Goal: Task Accomplishment & Management: Manage account settings

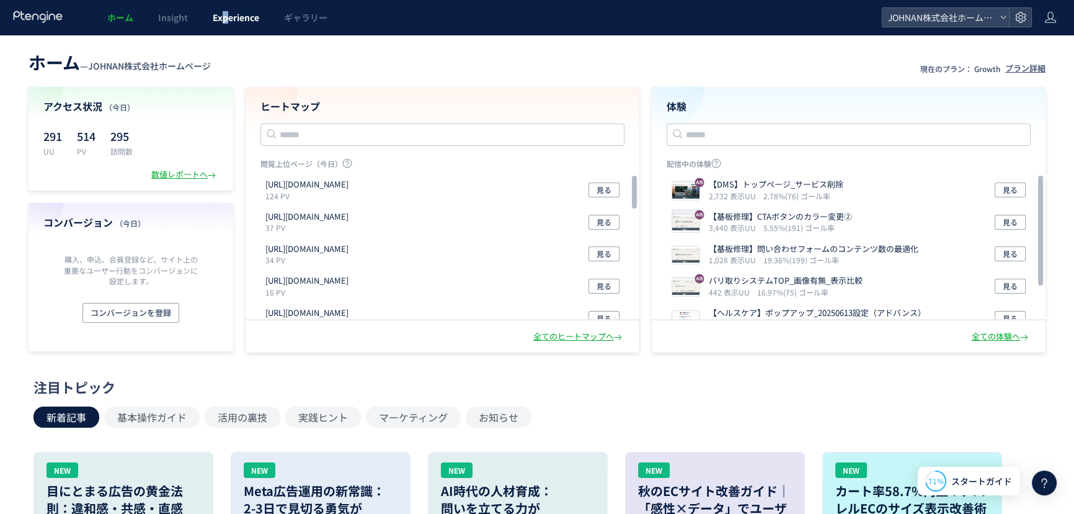
click at [228, 24] on link "Experience" at bounding box center [235, 17] width 71 height 35
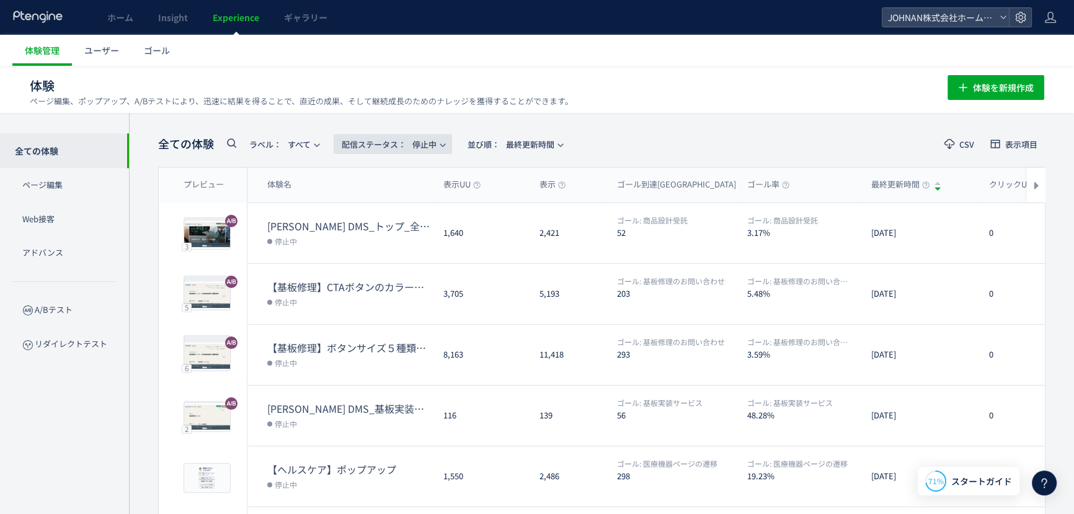
click at [431, 145] on span "配信ステータス​： 停止中" at bounding box center [389, 144] width 95 height 20
click at [401, 199] on li "配信中" at bounding box center [395, 201] width 51 height 22
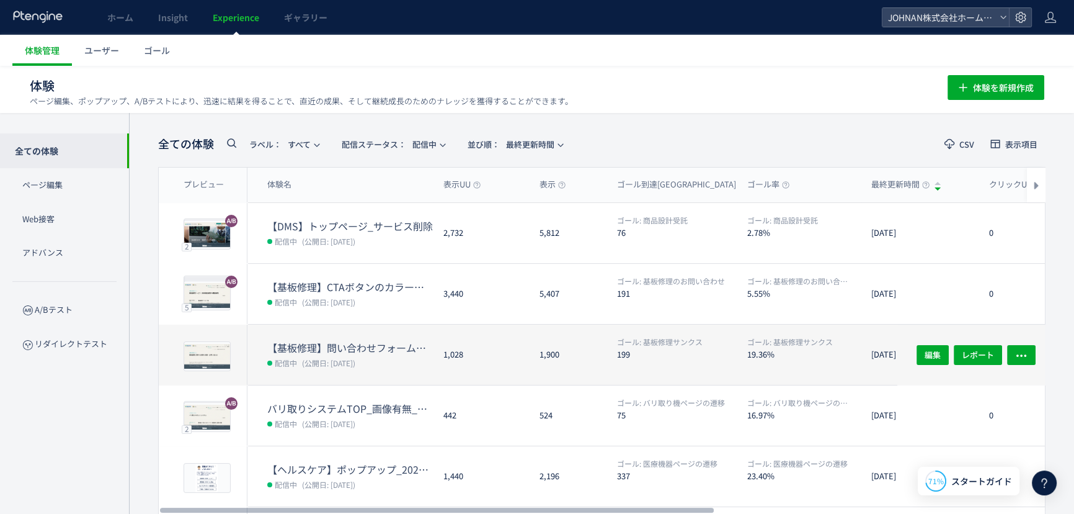
click at [399, 372] on dl "【基板修理】問い合わせフォームのコンテンツ数の最適化 配信中 (公開日: [DATE])" at bounding box center [350, 363] width 166 height 44
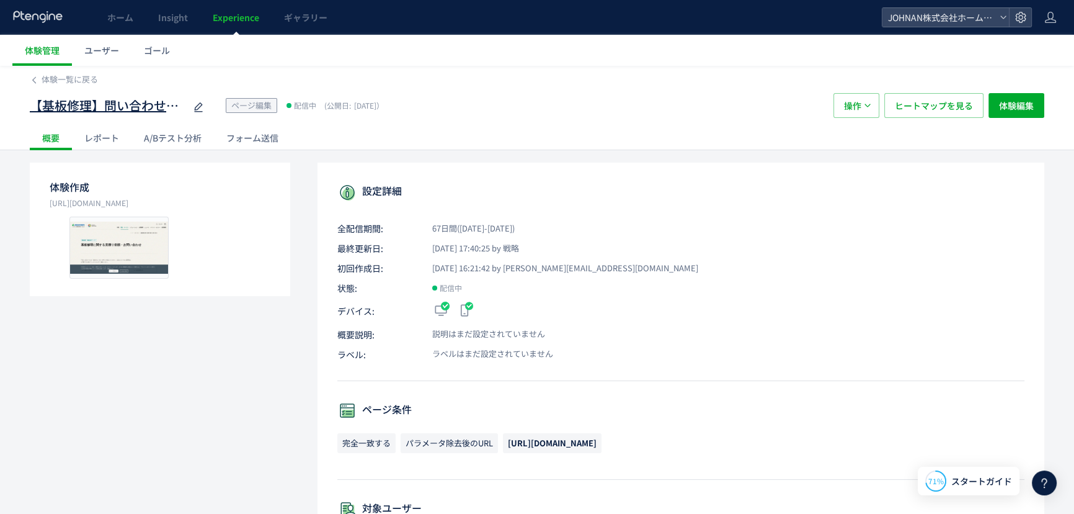
click at [202, 107] on icon at bounding box center [198, 107] width 15 height 15
click at [174, 99] on input "**********" at bounding box center [107, 106] width 155 height 25
click at [836, 109] on button "操作" at bounding box center [857, 105] width 46 height 25
click at [852, 144] on li "停止" at bounding box center [857, 143] width 42 height 22
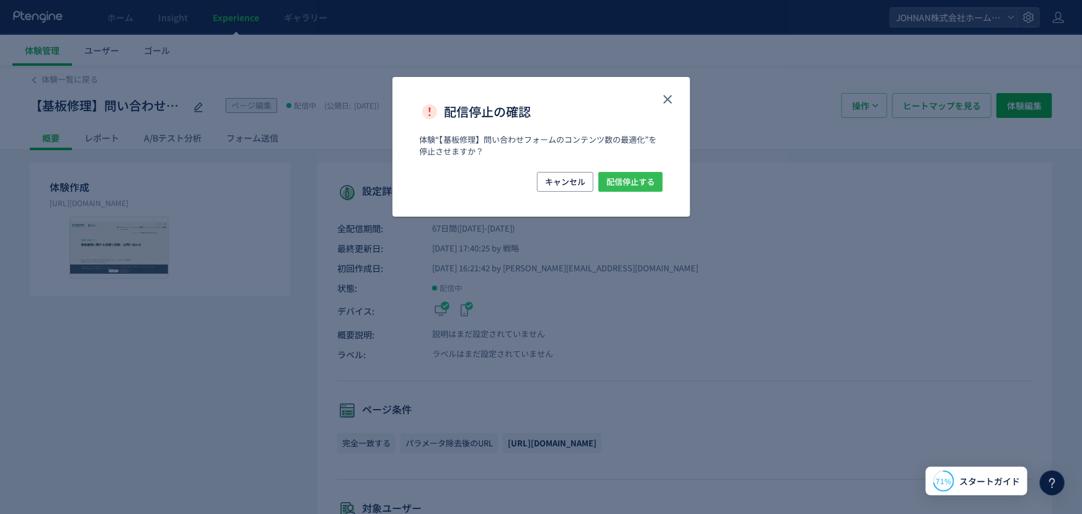
click at [638, 189] on span "配信停止する" at bounding box center [631, 182] width 48 height 20
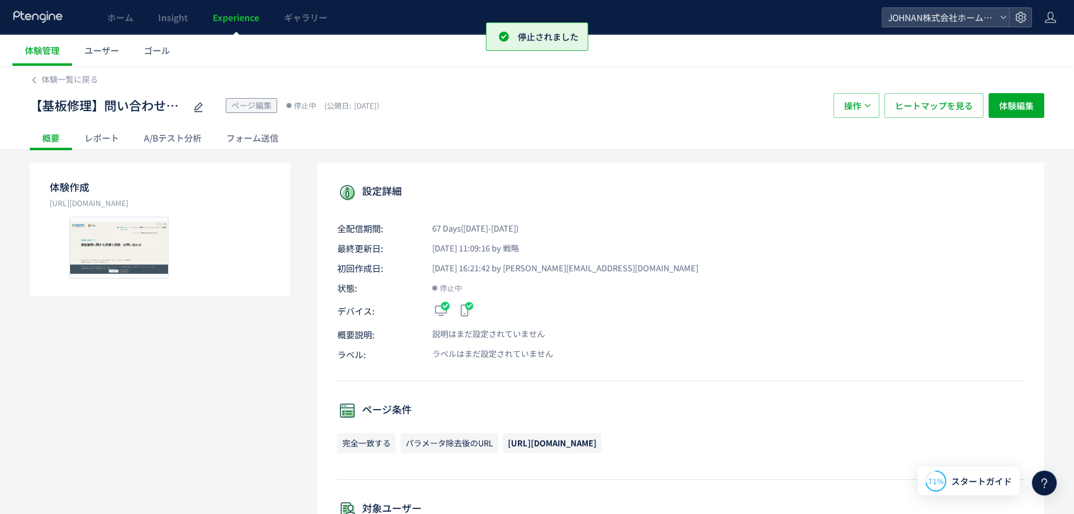
click at [226, 19] on span "Experience" at bounding box center [236, 17] width 47 height 12
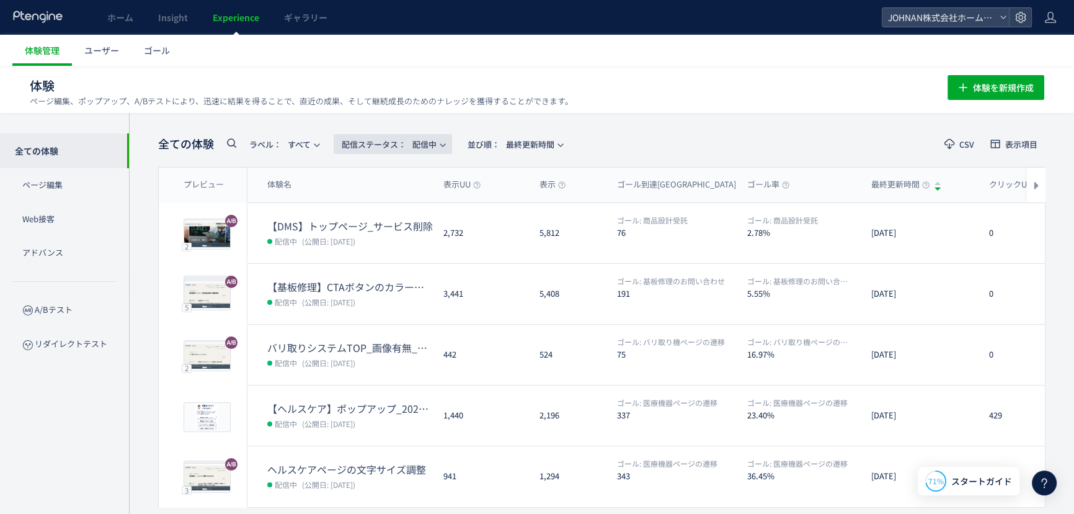
click at [434, 142] on span "配信ステータス​： 配信中" at bounding box center [389, 144] width 95 height 20
click at [392, 200] on li "配信中" at bounding box center [395, 201] width 51 height 22
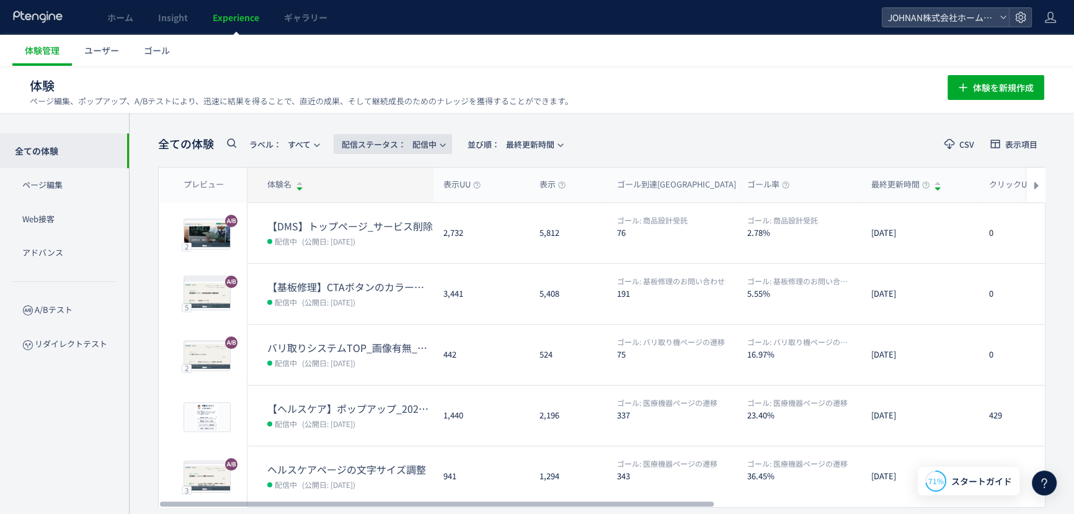
drag, startPoint x: 426, startPoint y: 140, endPoint x: 430, endPoint y: 182, distance: 41.8
click at [426, 141] on span "配信ステータス​： 配信中" at bounding box center [389, 144] width 95 height 20
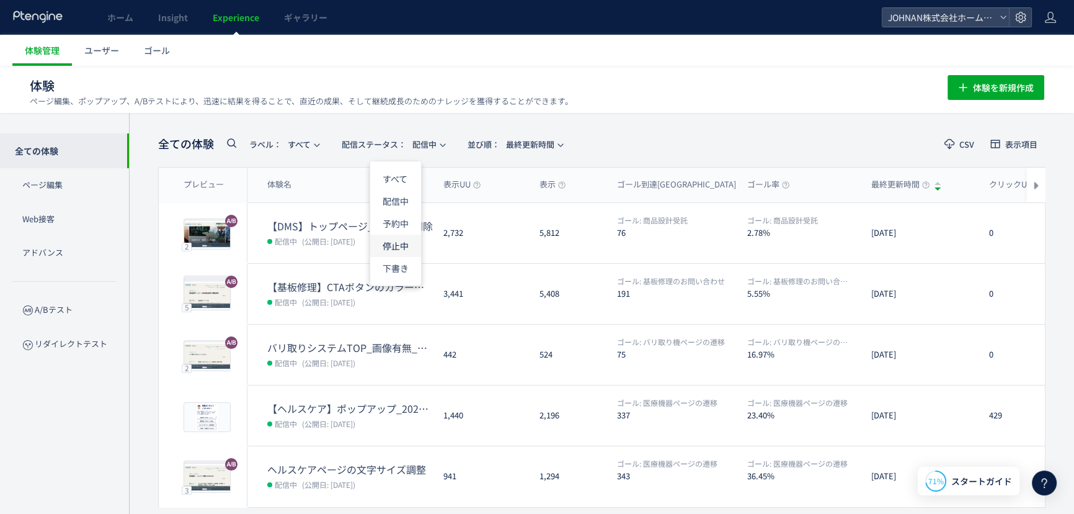
drag, startPoint x: 398, startPoint y: 242, endPoint x: 412, endPoint y: 244, distance: 14.5
click at [398, 242] on li "停止中" at bounding box center [395, 245] width 51 height 22
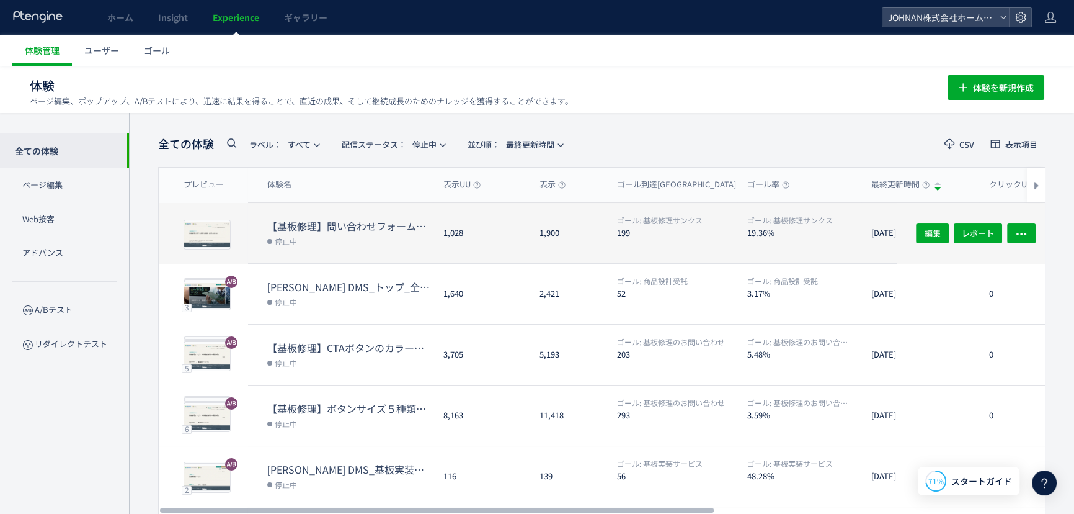
click at [347, 257] on dl "【基板修理】問い合わせフォームのコンテンツ数の最適化 停止中" at bounding box center [350, 241] width 166 height 44
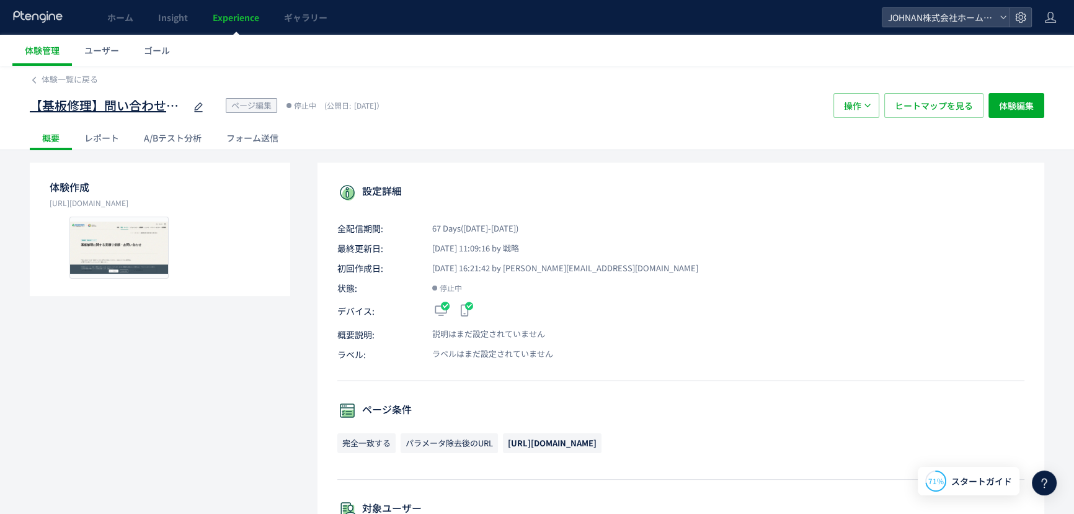
click at [196, 108] on icon at bounding box center [198, 107] width 15 height 15
